Goal: Task Accomplishment & Management: Manage account settings

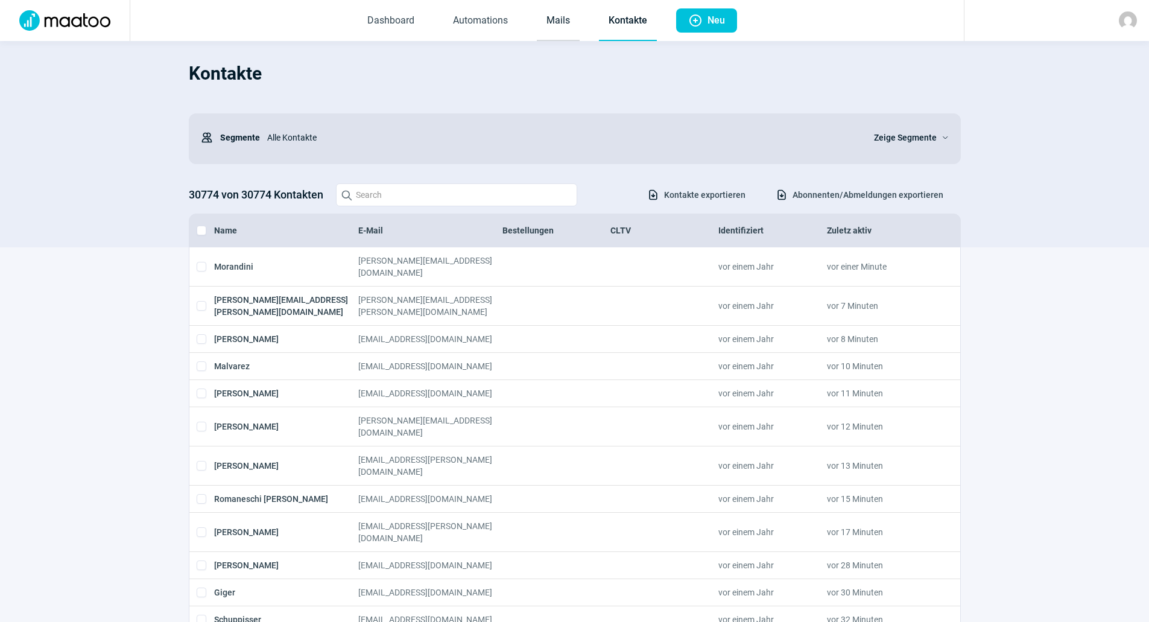
click at [566, 16] on link "Mails" at bounding box center [558, 21] width 43 height 40
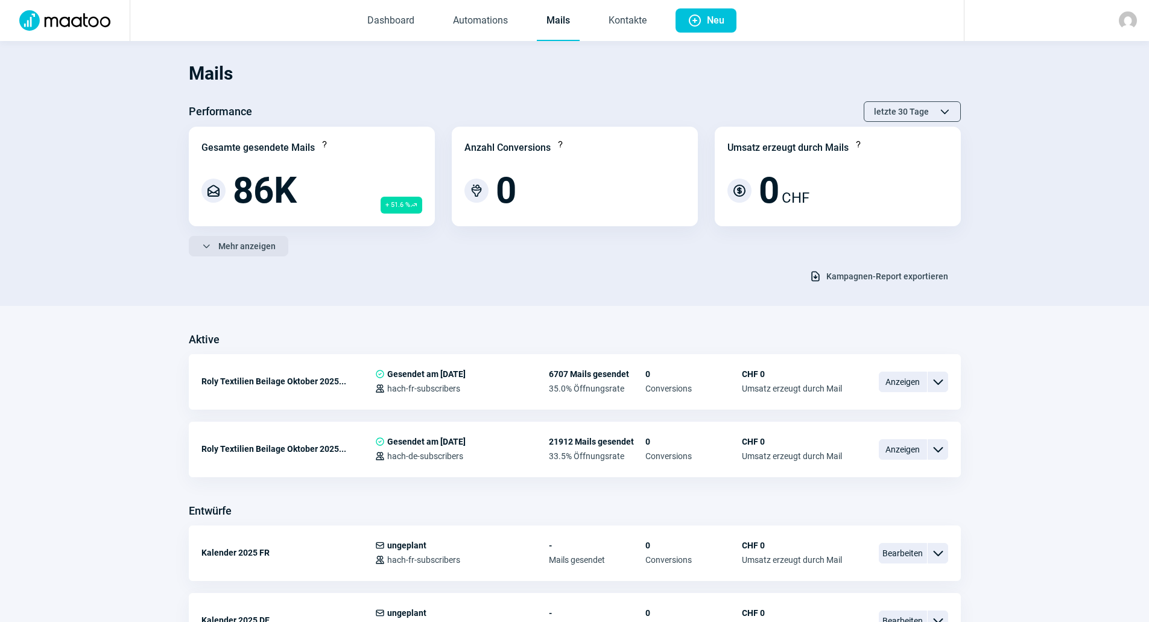
click at [256, 244] on span "Mehr anzeigen" at bounding box center [246, 245] width 57 height 19
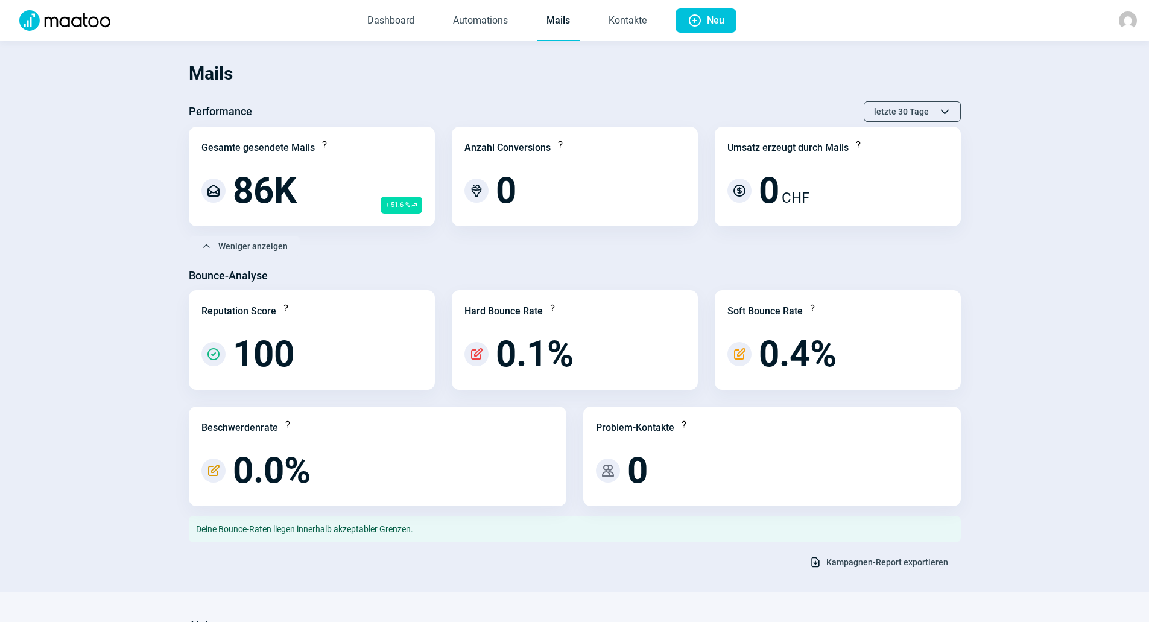
click at [833, 563] on span "Kampagnen-Report exportieren" at bounding box center [888, 562] width 122 height 19
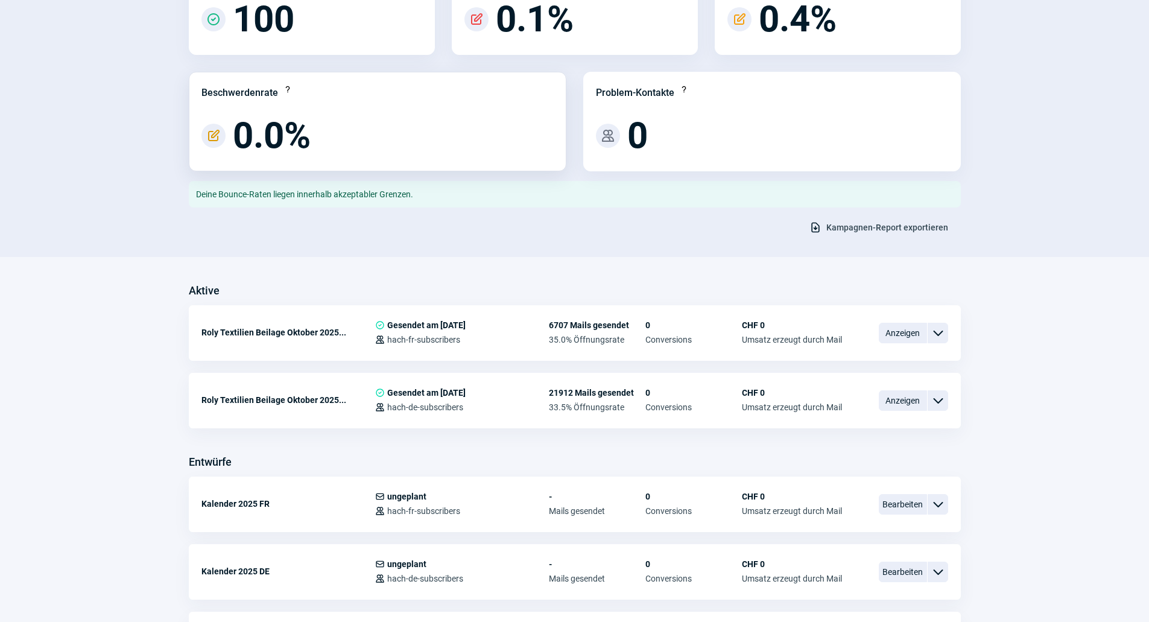
scroll to position [362, 0]
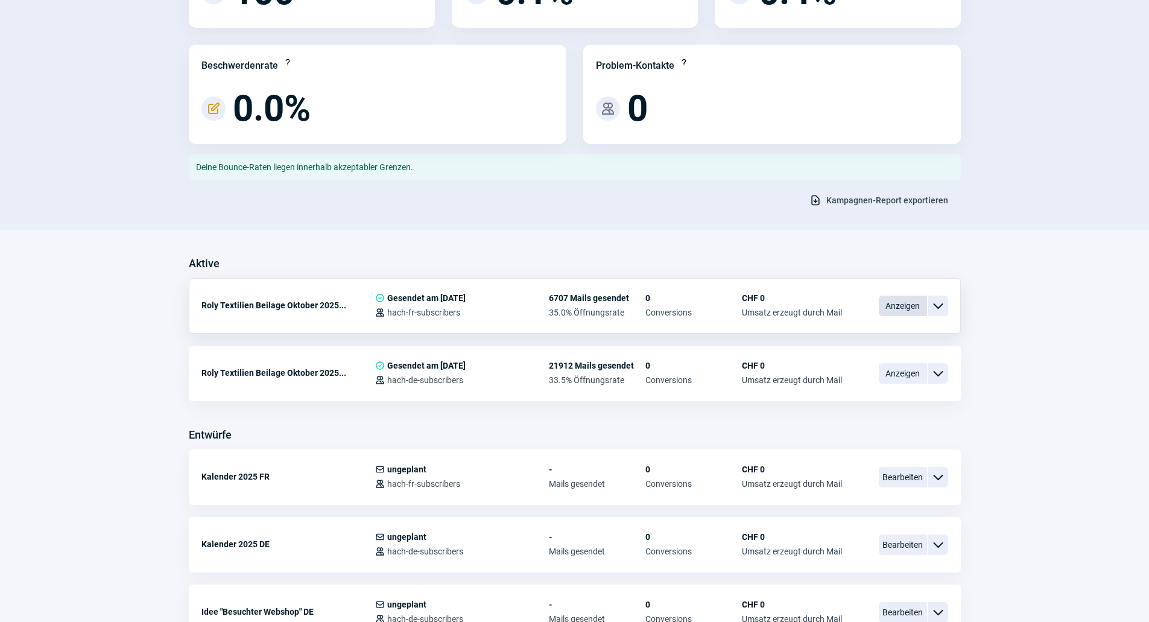
click at [890, 305] on span "Anzeigen" at bounding box center [903, 306] width 48 height 21
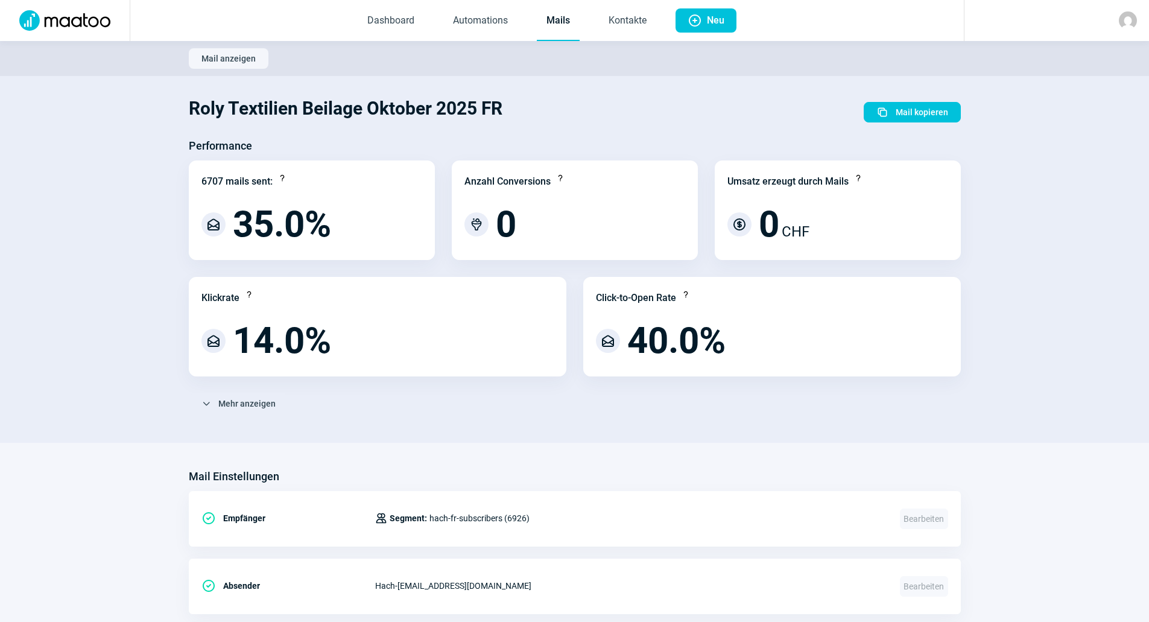
click at [573, 20] on link "Mails" at bounding box center [558, 21] width 43 height 40
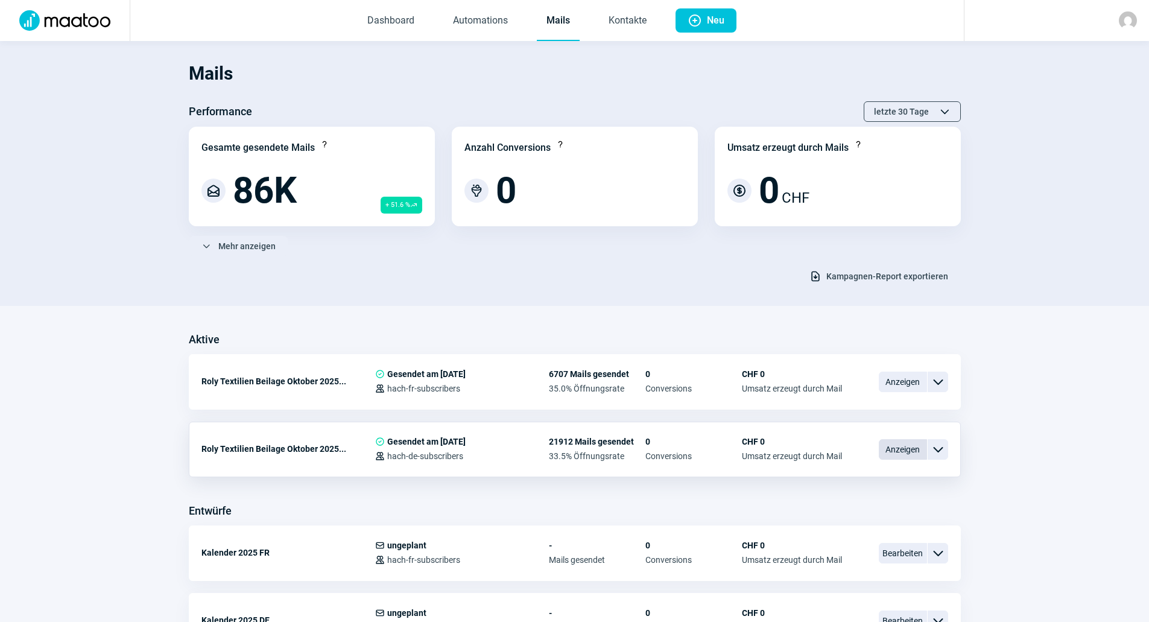
click at [888, 451] on span "Anzeigen" at bounding box center [903, 449] width 48 height 21
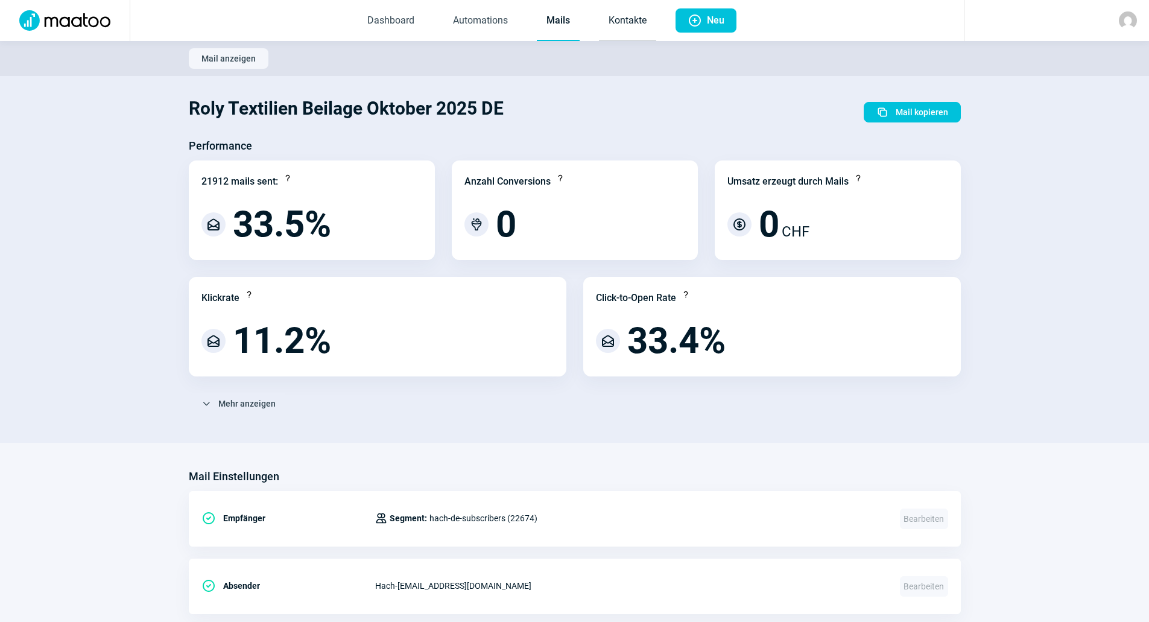
click at [613, 19] on link "Kontakte" at bounding box center [627, 21] width 57 height 40
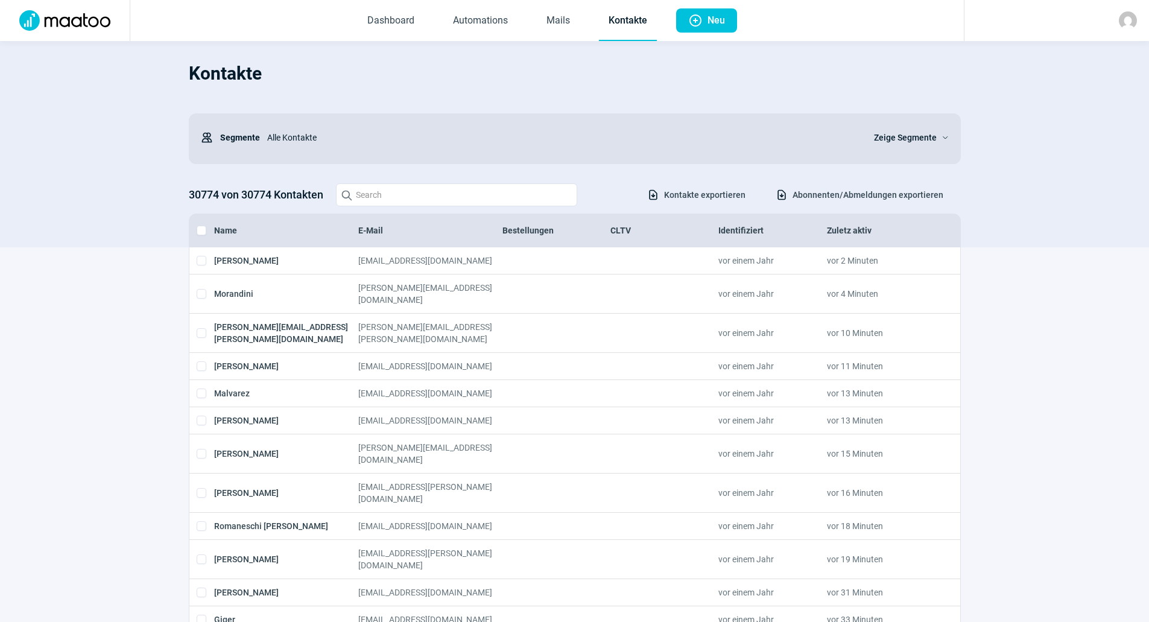
click at [832, 203] on span "Abonnenten/Abmeldungen exportieren" at bounding box center [868, 194] width 151 height 19
click at [911, 133] on span "Zeige Segmente" at bounding box center [905, 137] width 63 height 14
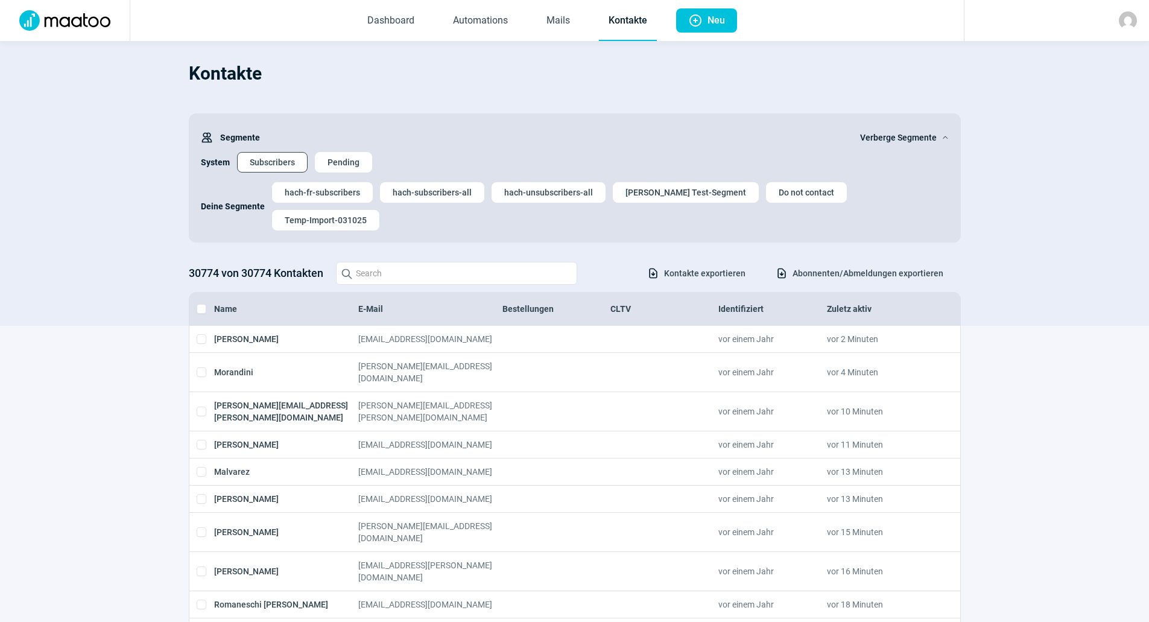
click at [282, 164] on span "Subscribers" at bounding box center [272, 162] width 45 height 19
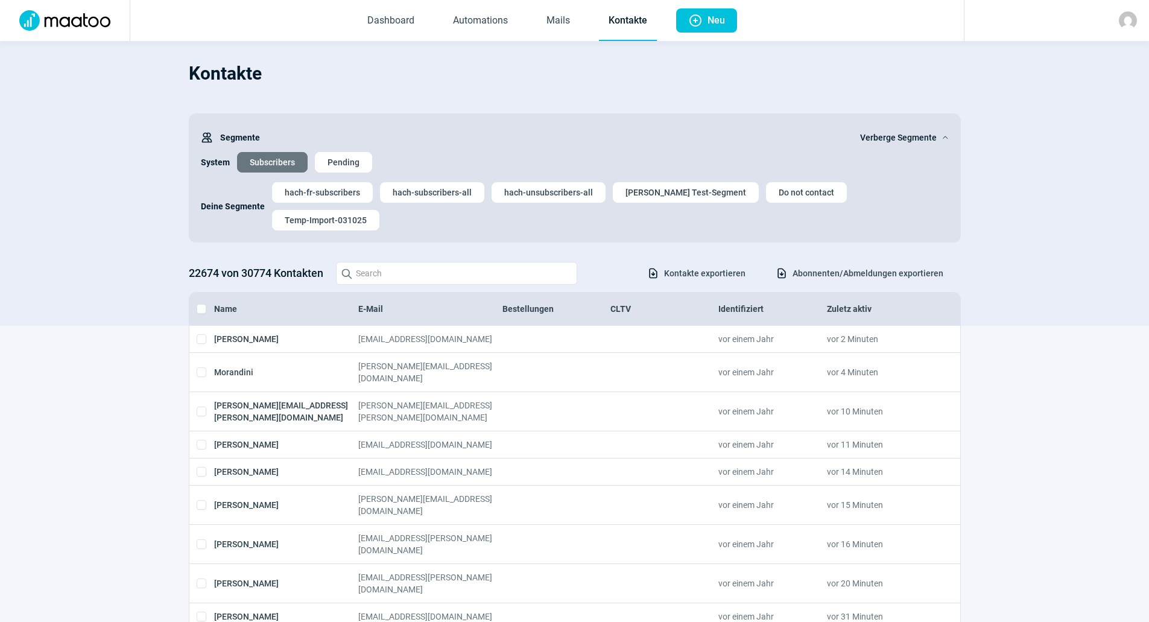
click at [626, 17] on link "Kontakte" at bounding box center [628, 21] width 58 height 40
